Goal: Information Seeking & Learning: Learn about a topic

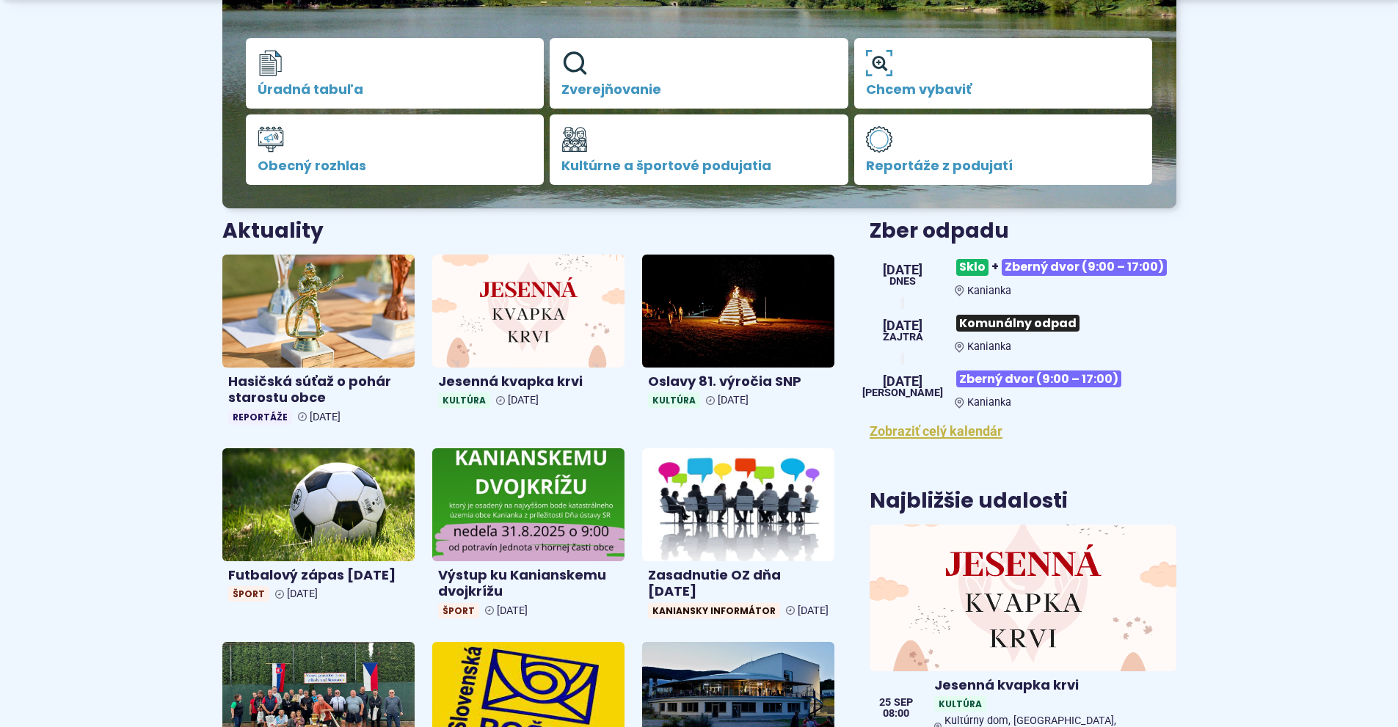
scroll to position [440, 0]
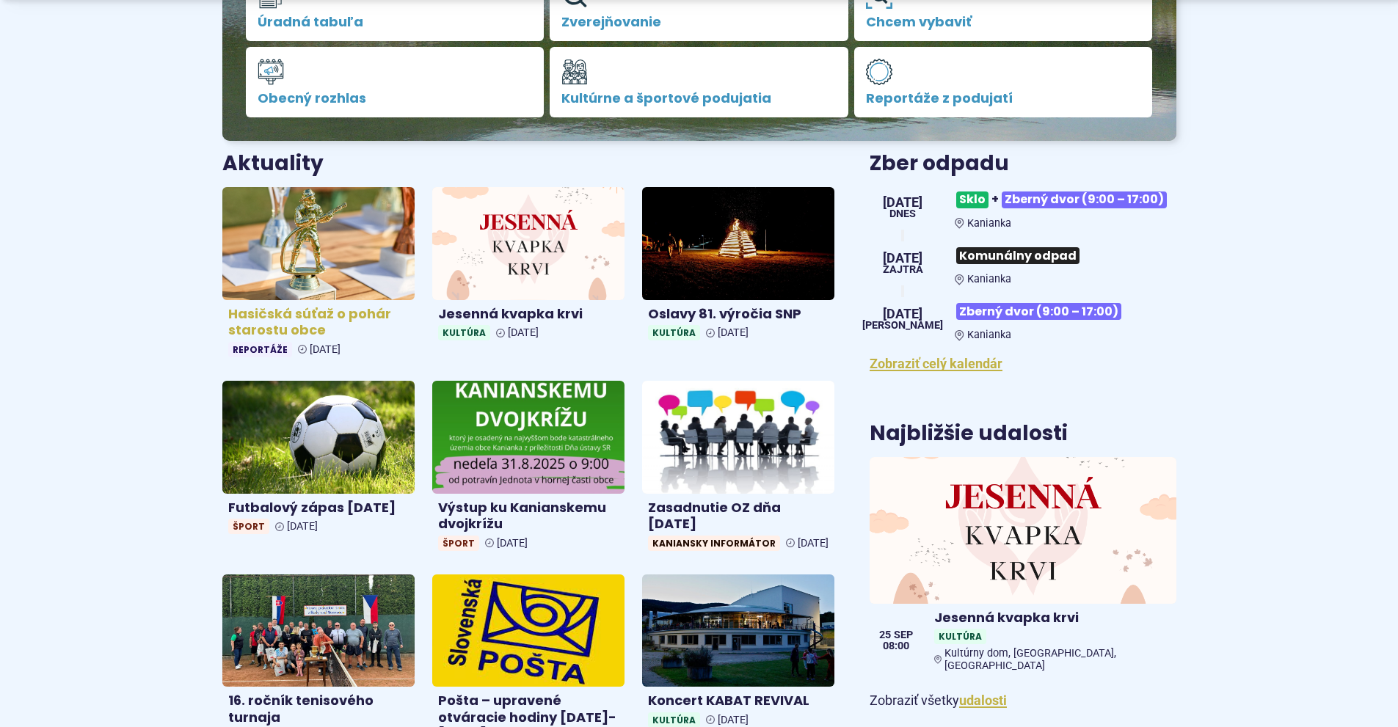
click at [293, 315] on h4 "Hasičská súťaž o pohár starostu obce" at bounding box center [318, 322] width 180 height 33
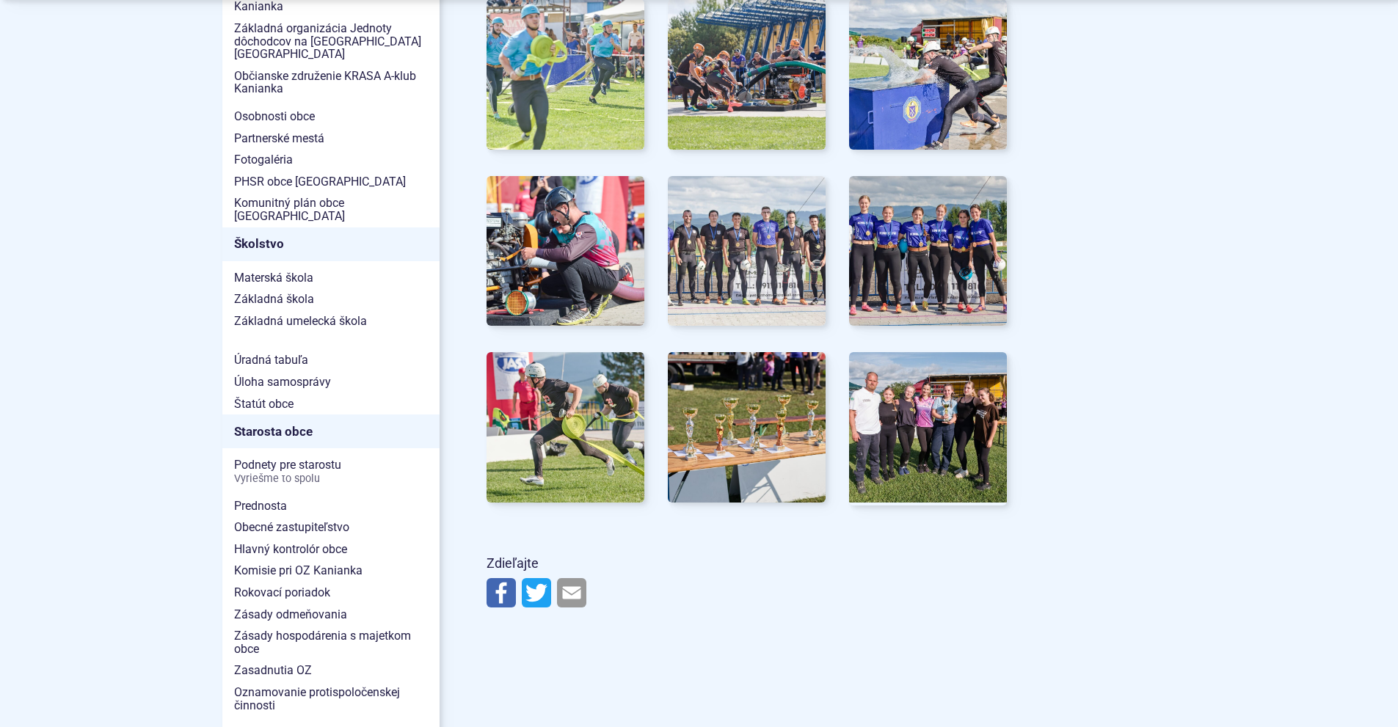
scroll to position [660, 0]
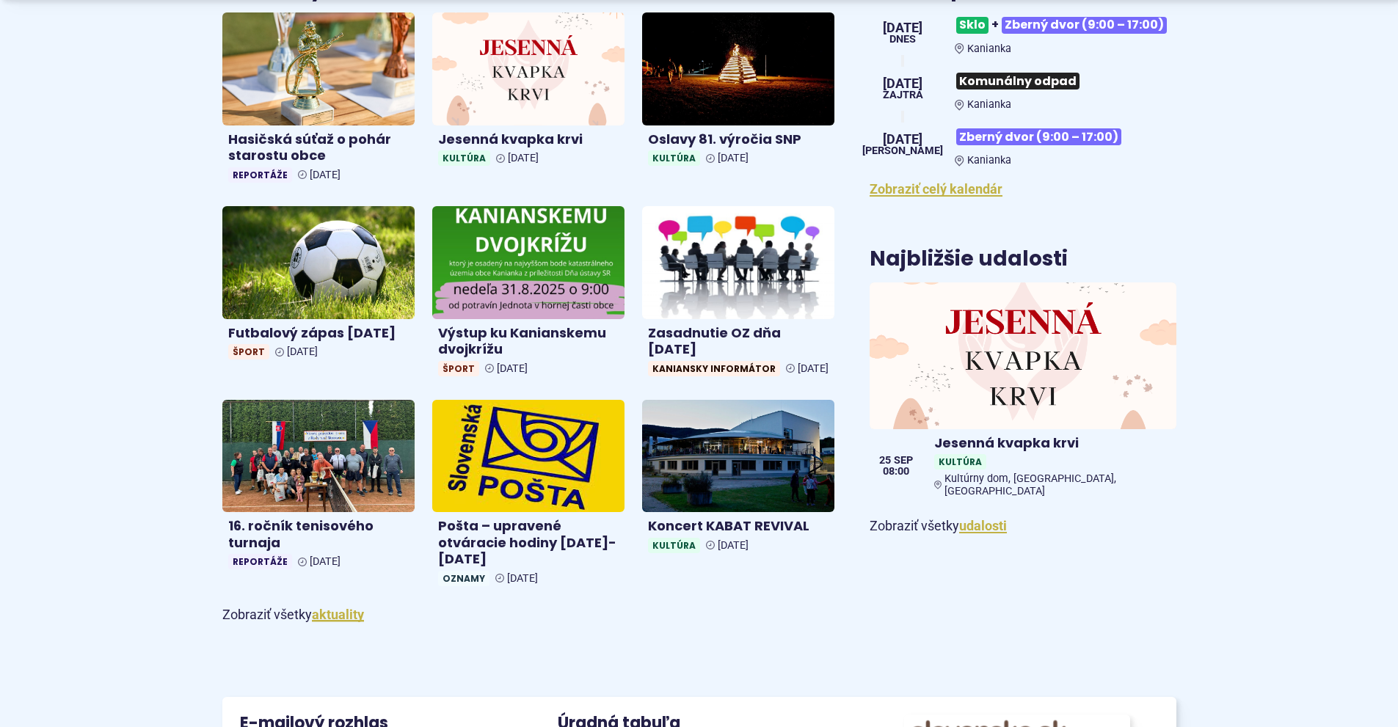
scroll to position [660, 0]
